Goal: Information Seeking & Learning: Learn about a topic

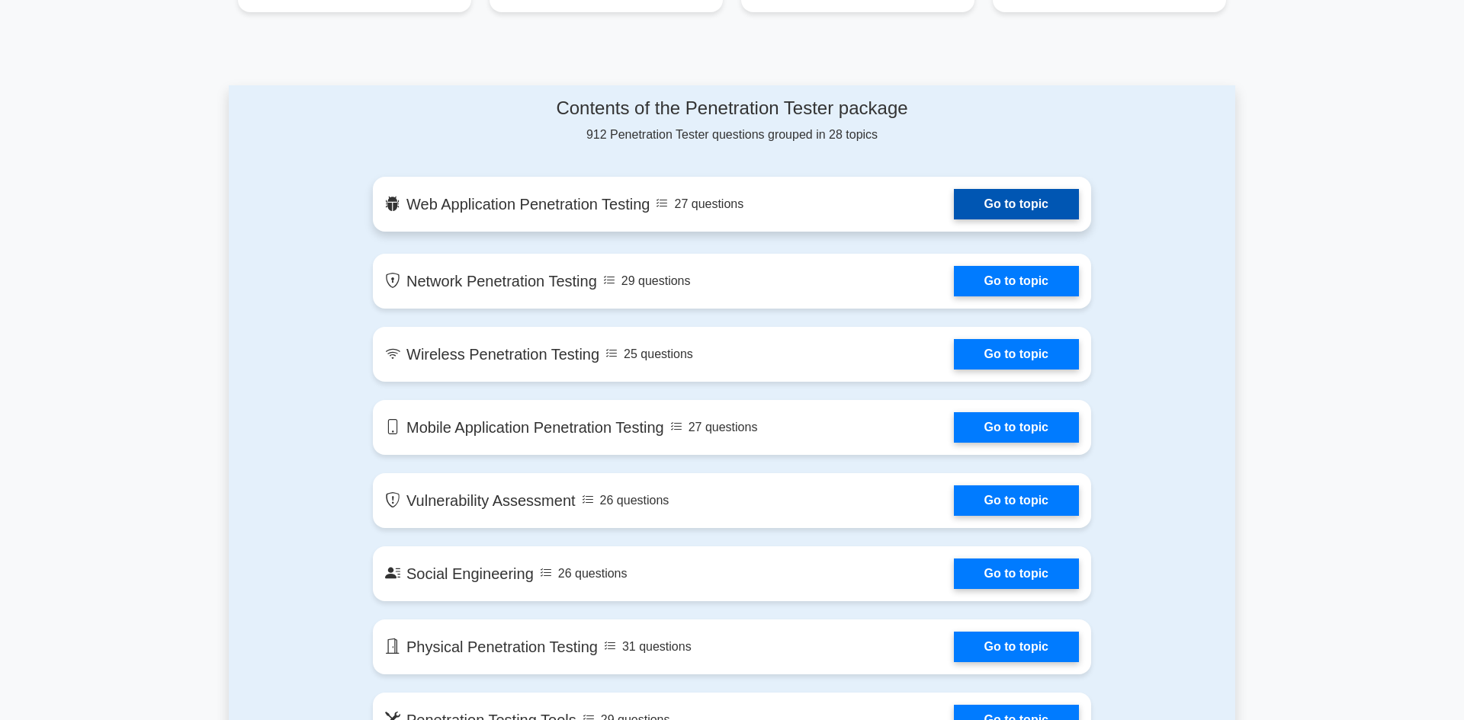
scroll to position [733, 0]
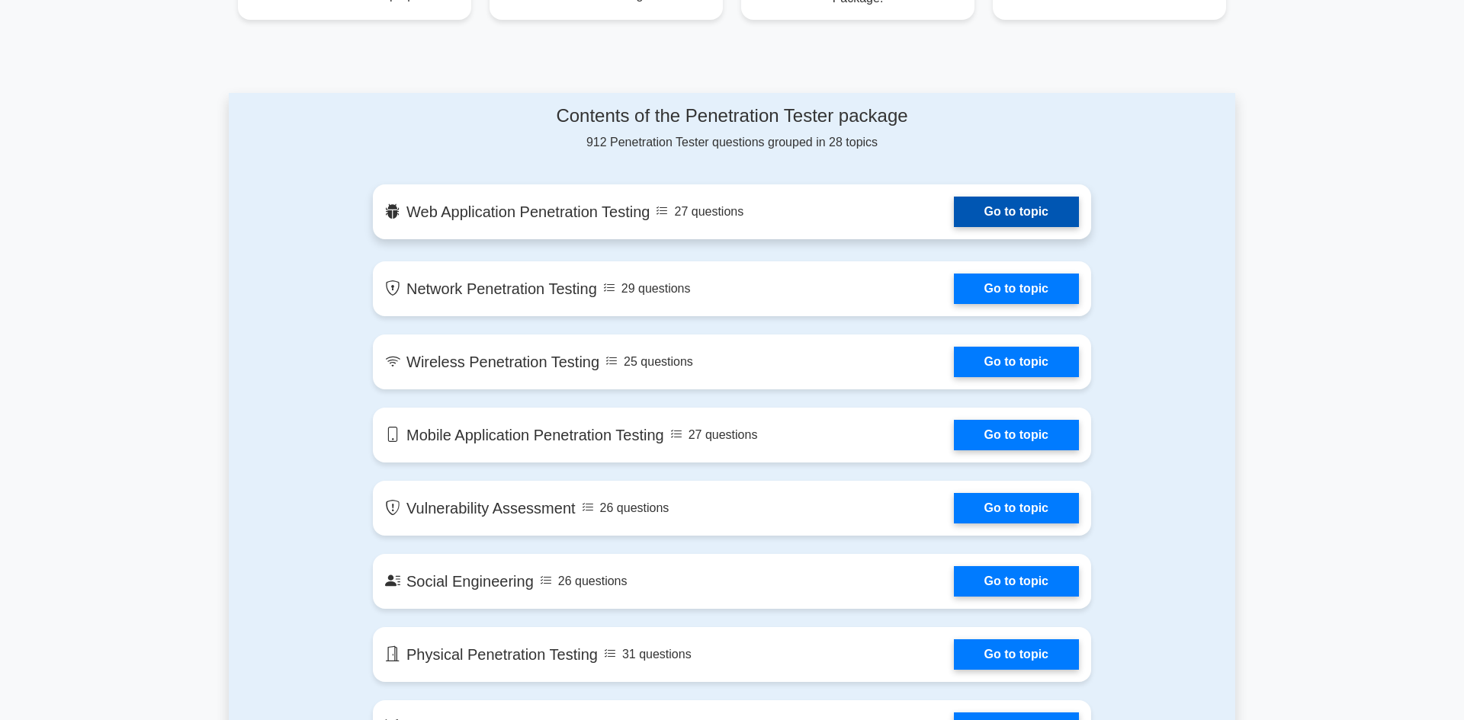
click at [1010, 197] on link "Go to topic" at bounding box center [1016, 212] width 125 height 30
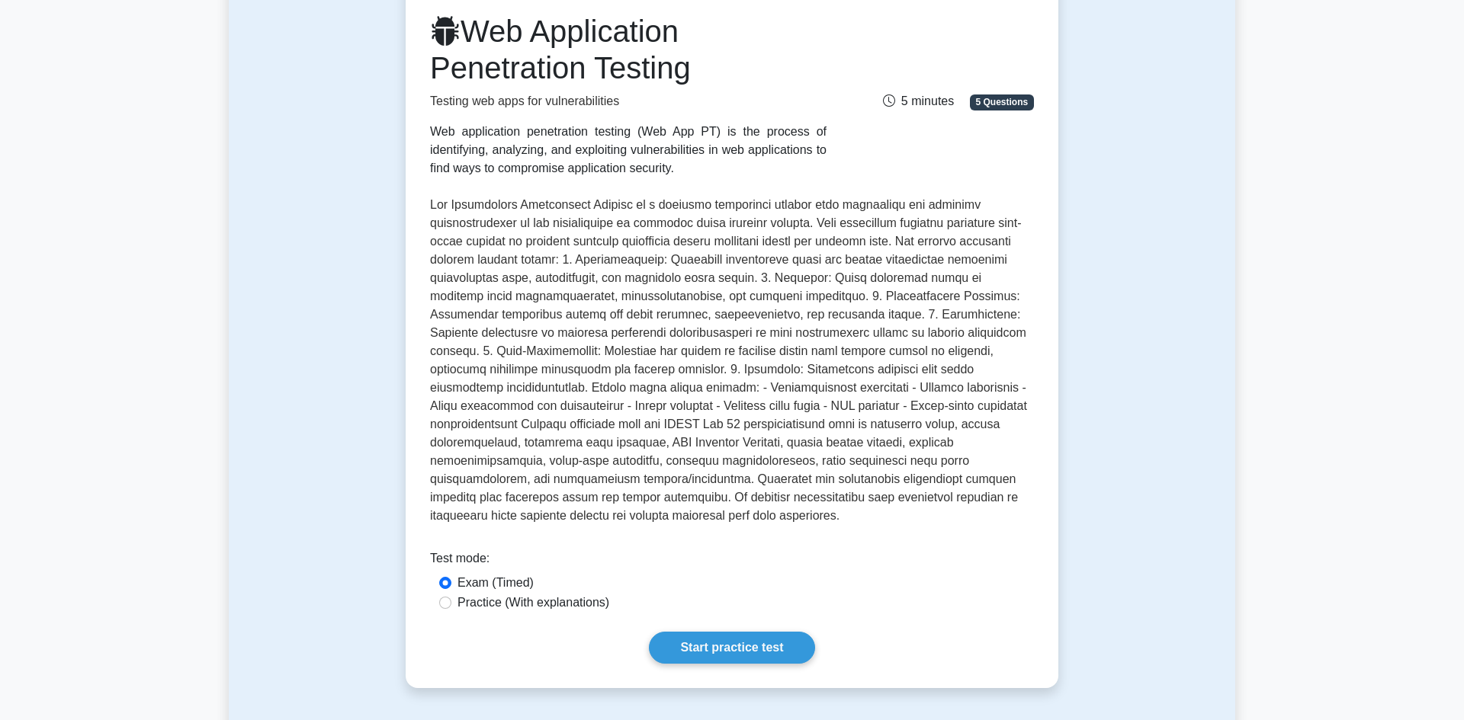
scroll to position [200, 0]
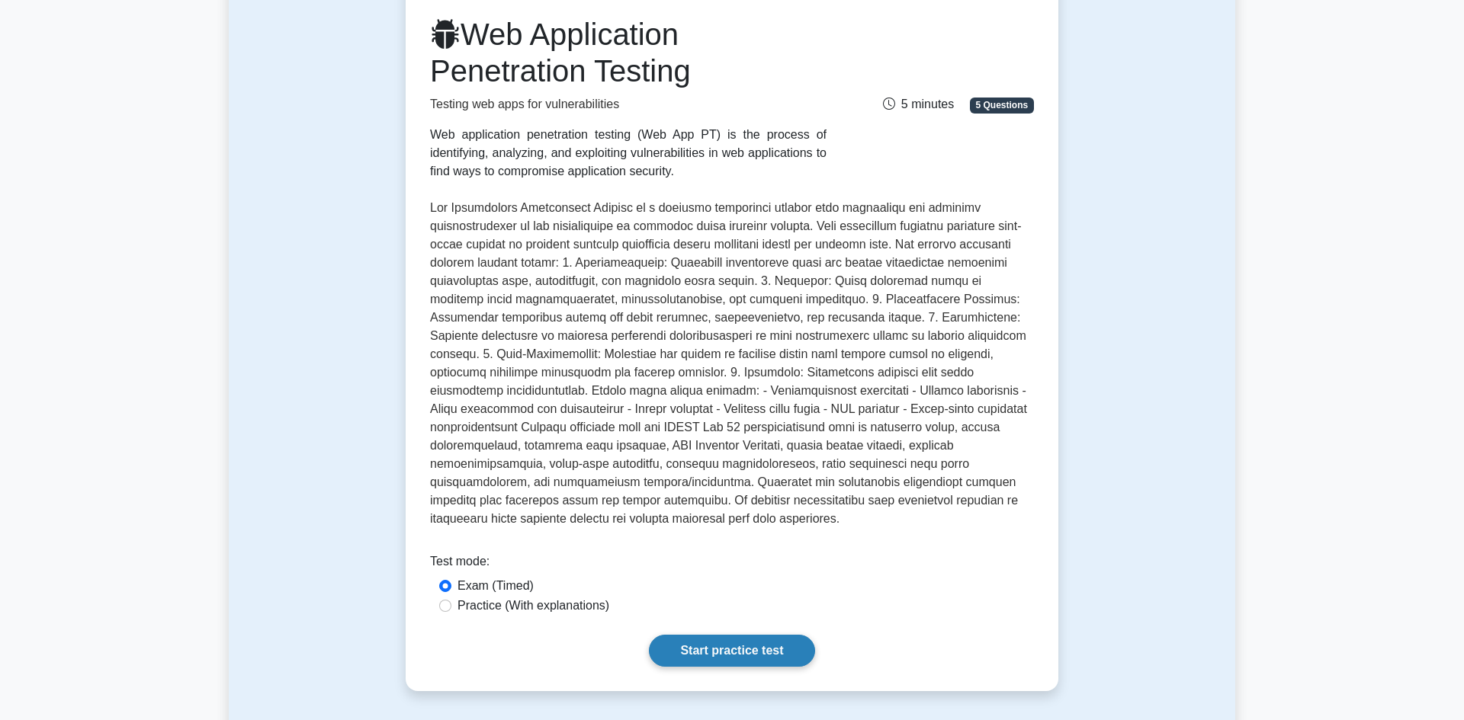
click at [714, 640] on link "Start practice test" at bounding box center [731, 651] width 165 height 32
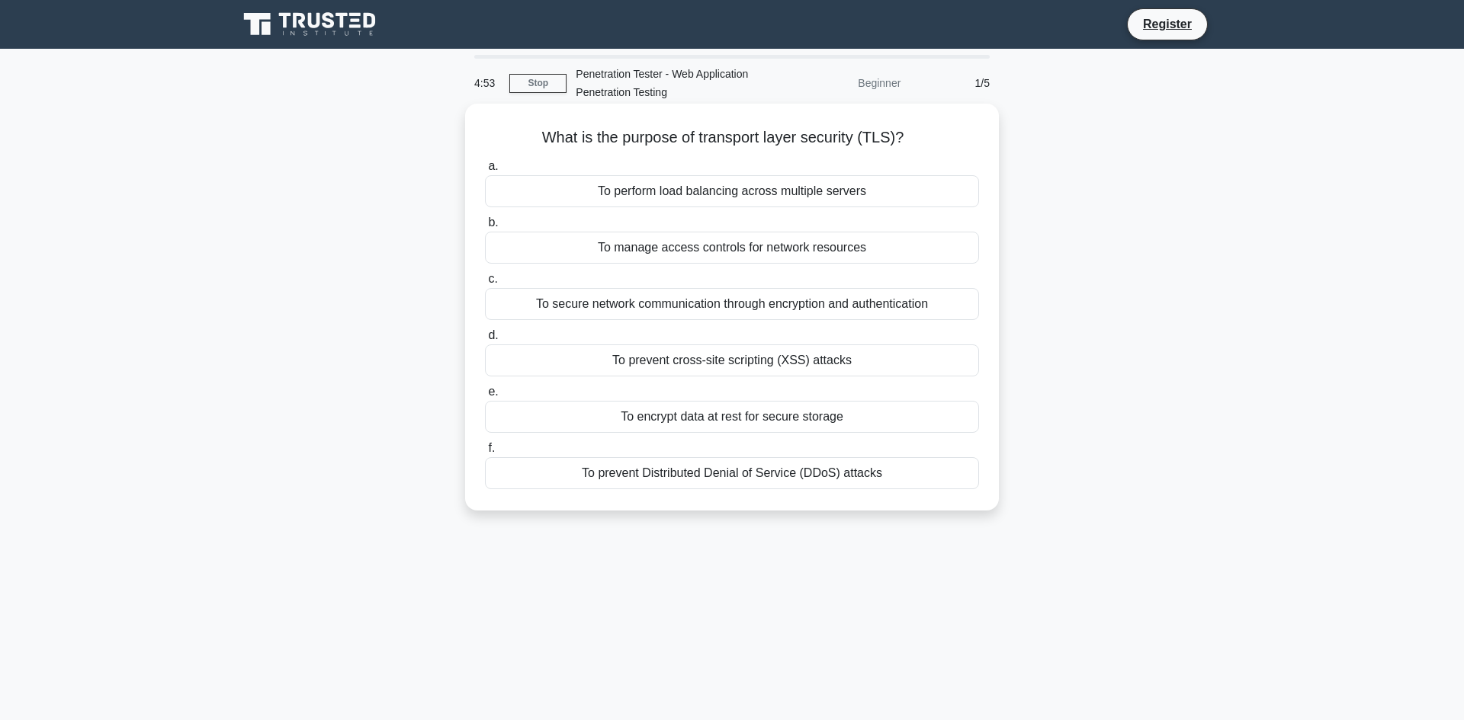
click at [682, 305] on div "To secure network communication through encryption and authentication" at bounding box center [732, 304] width 494 height 32
click at [485, 284] on input "c. To secure network communication through encryption and authentication" at bounding box center [485, 279] width 0 height 10
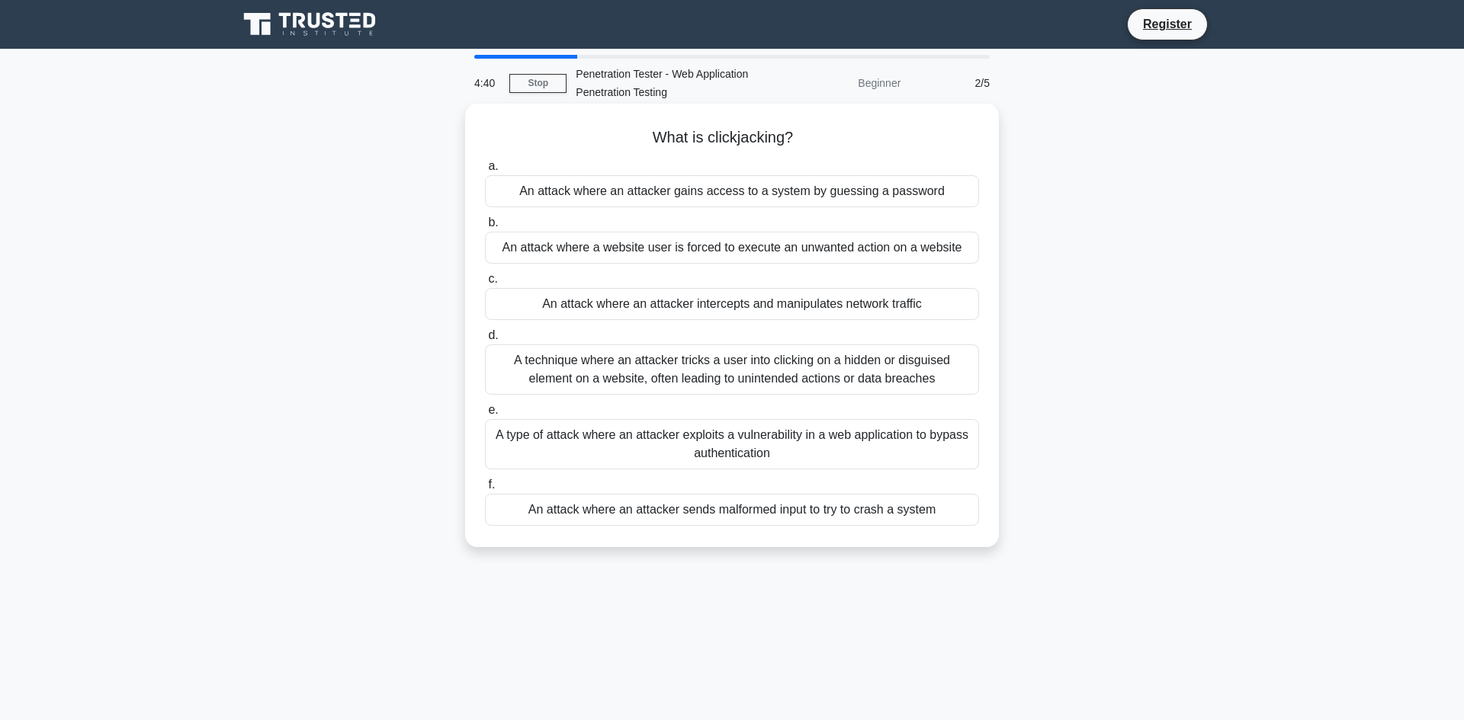
click at [762, 309] on div "An attack where an attacker intercepts and manipulates network traffic" at bounding box center [732, 304] width 494 height 32
click at [485, 284] on input "c. An attack where an attacker intercepts and manipulates network traffic" at bounding box center [485, 279] width 0 height 10
